Goal: Transaction & Acquisition: Book appointment/travel/reservation

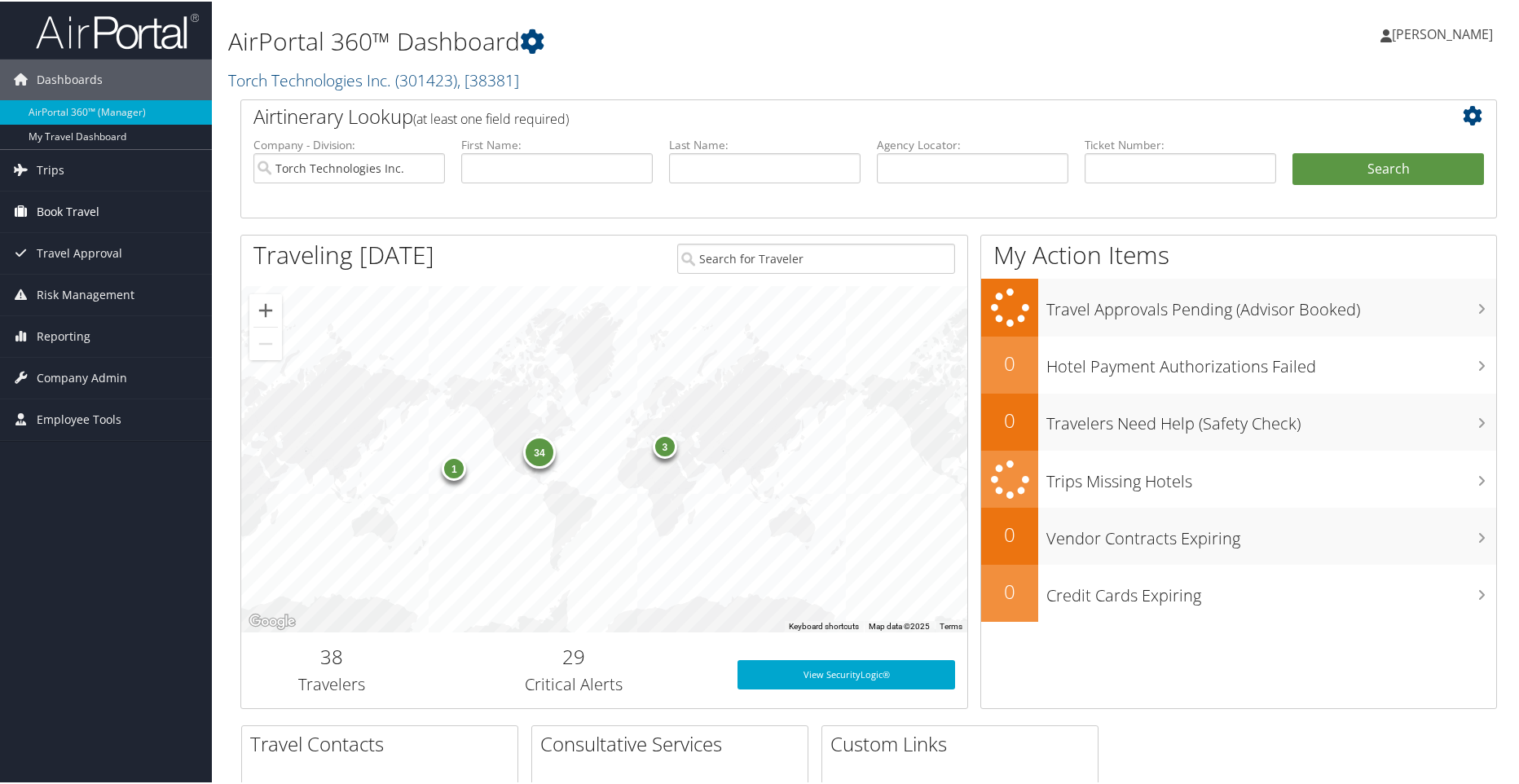
click at [55, 203] on span "Book Travel" at bounding box center [68, 210] width 62 height 40
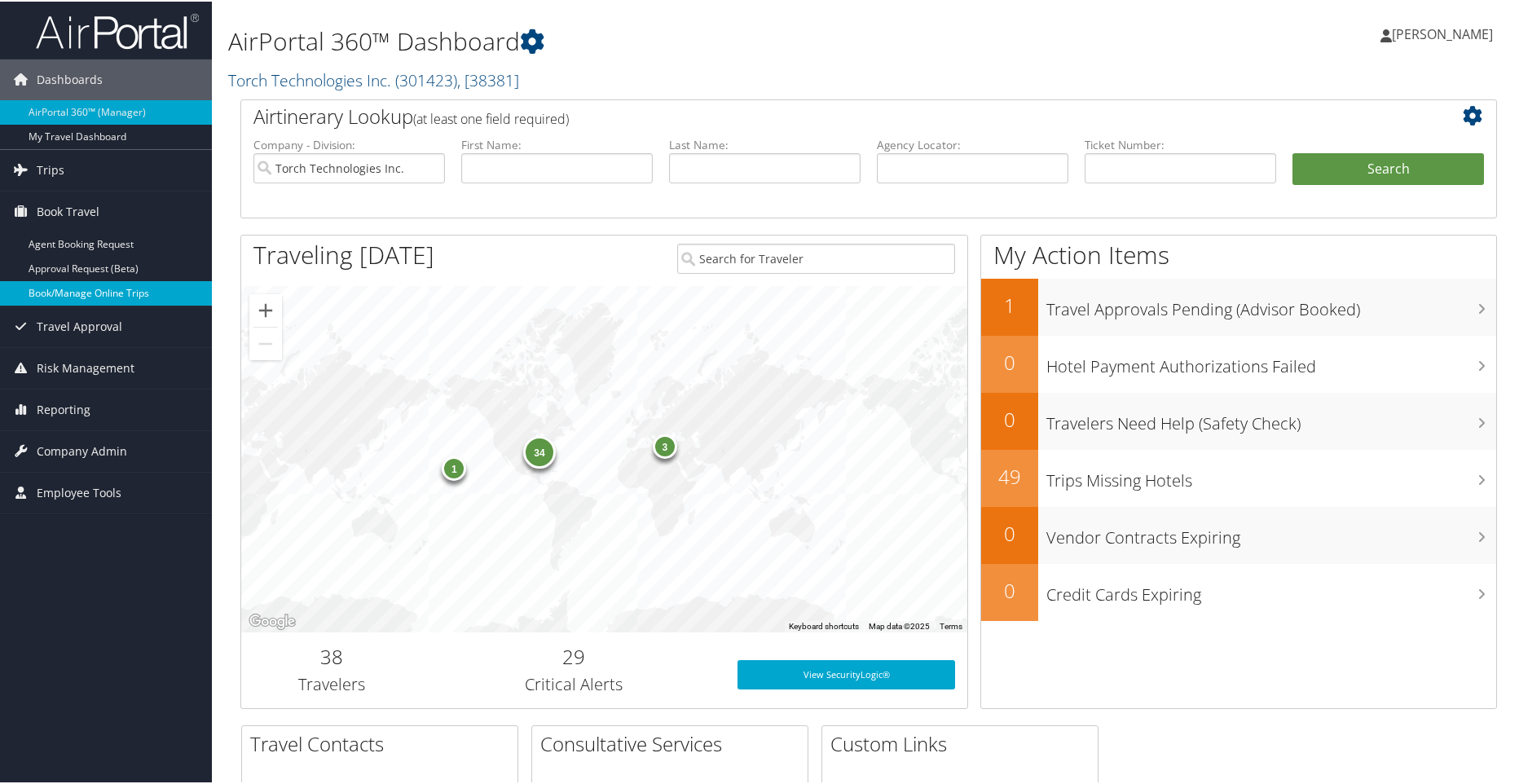
click at [56, 289] on link "Book/Manage Online Trips" at bounding box center [105, 291] width 212 height 25
